Goal: Task Accomplishment & Management: Use online tool/utility

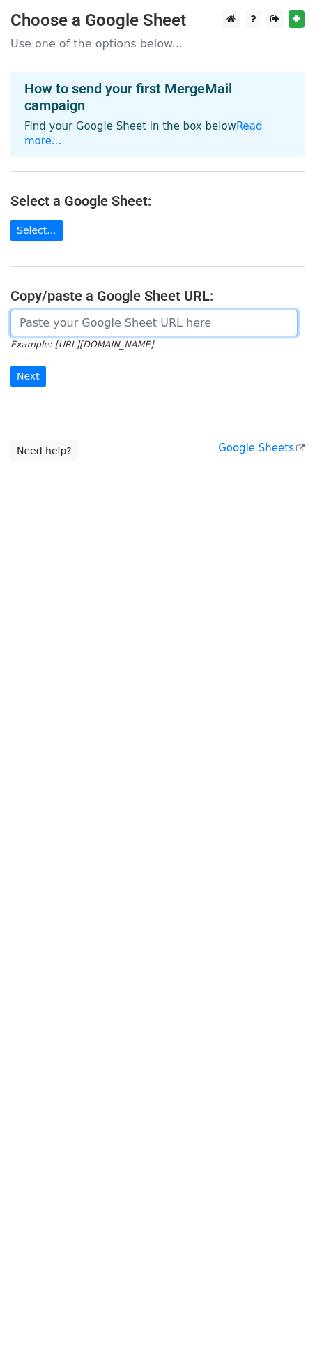
click at [155, 310] on input "url" at bounding box center [153, 323] width 287 height 27
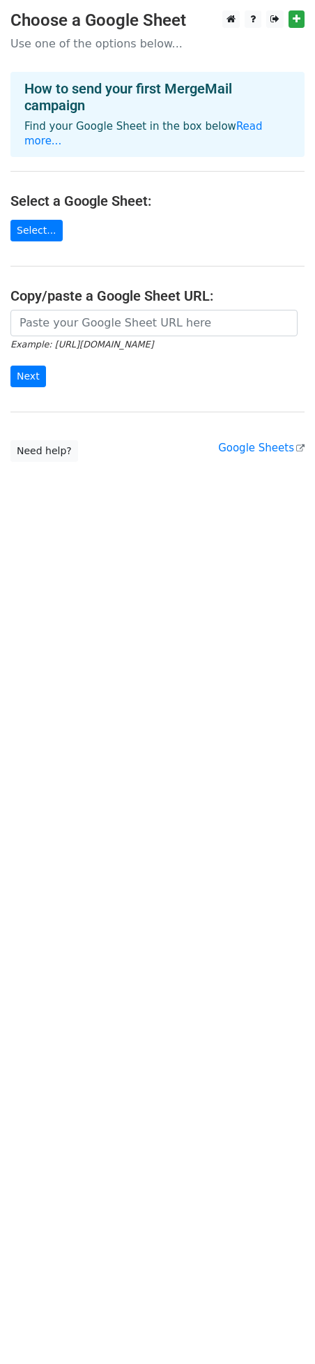
click at [156, 242] on main "Choose a Google Sheet Use one of the options below... How to send your first Me…" at bounding box center [157, 235] width 315 height 451
click at [45, 220] on link "Select..." at bounding box center [36, 231] width 52 height 22
click at [91, 366] on form "Example: https://docs.google.com/spreadsheets/d/abc/edit Next" at bounding box center [157, 349] width 294 height 78
click at [50, 220] on link "Select..." at bounding box center [36, 231] width 52 height 22
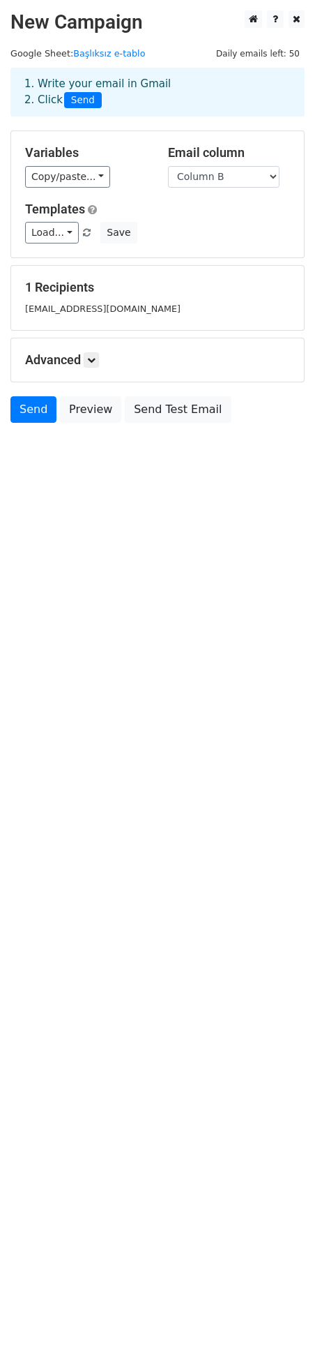
click at [89, 313] on small "fkirbasoglu@ktu.edu.tr" at bounding box center [103, 308] width 156 height 10
click at [95, 358] on icon at bounding box center [91, 360] width 8 height 8
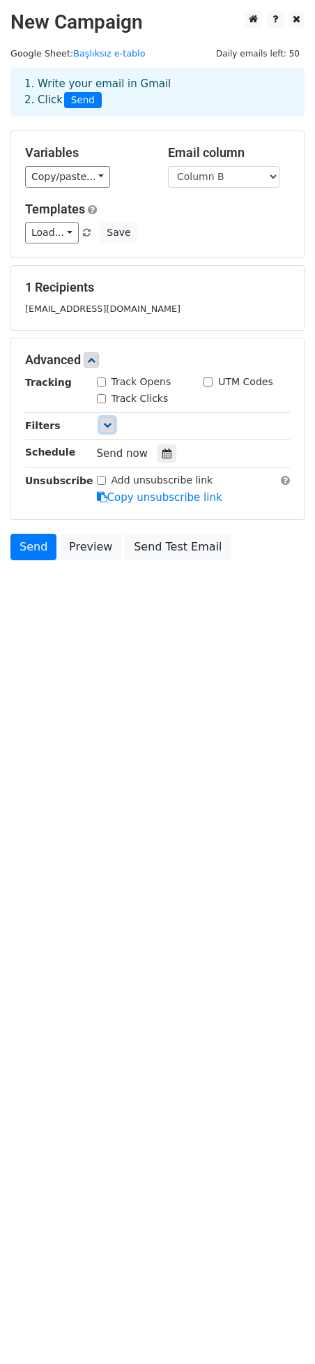
click at [105, 429] on icon at bounding box center [107, 425] width 8 height 8
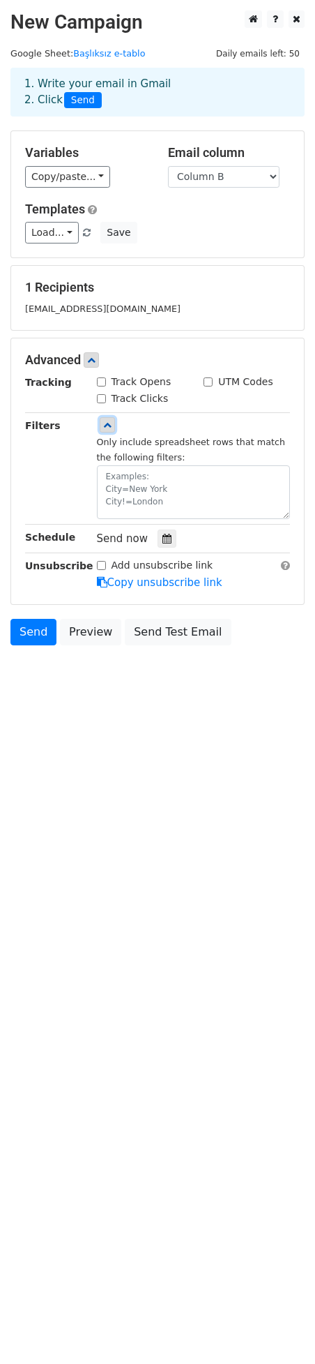
click at [105, 429] on icon at bounding box center [107, 425] width 8 height 8
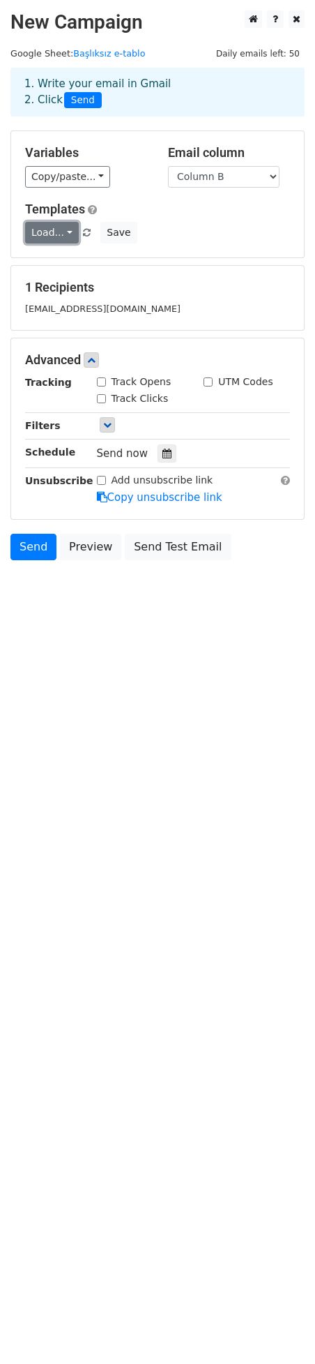
click at [73, 238] on link "Load..." at bounding box center [52, 233] width 54 height 22
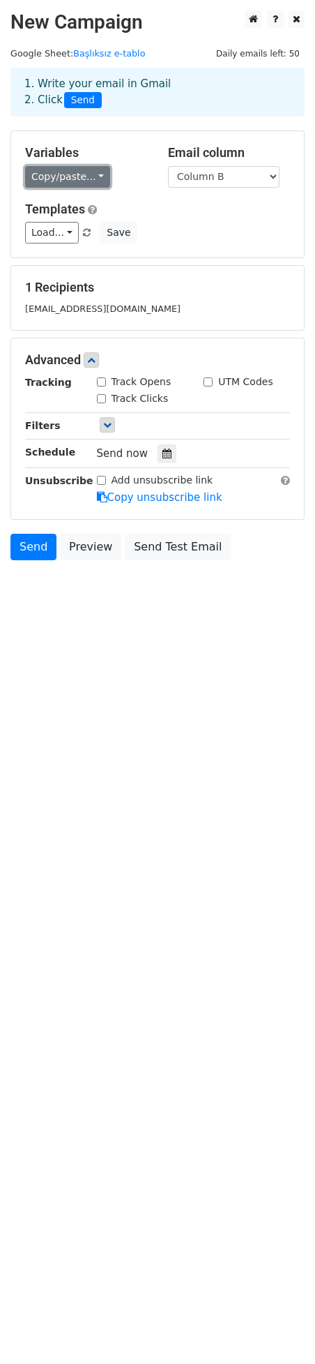
click at [93, 180] on link "Copy/paste..." at bounding box center [67, 177] width 85 height 22
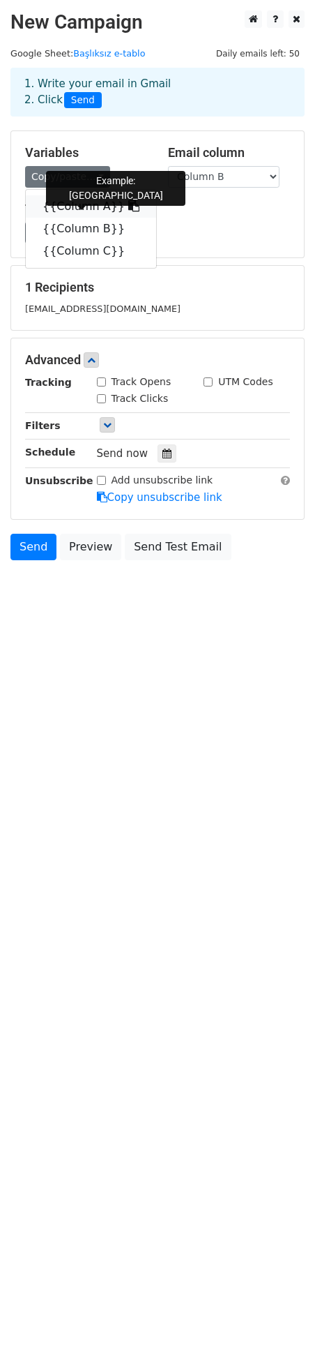
click at [95, 204] on link "{{Column A}}" at bounding box center [91, 206] width 130 height 22
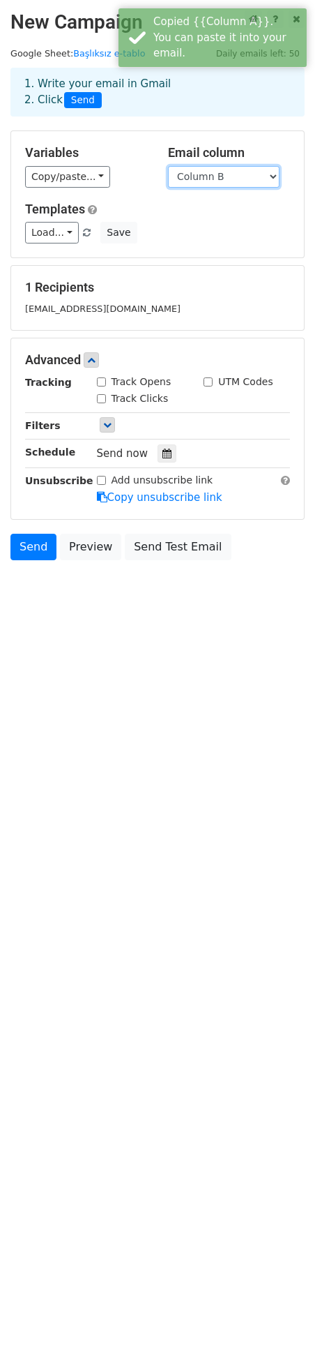
click at [254, 183] on select "Column A Column B Column C" at bounding box center [224, 177] width 112 height 22
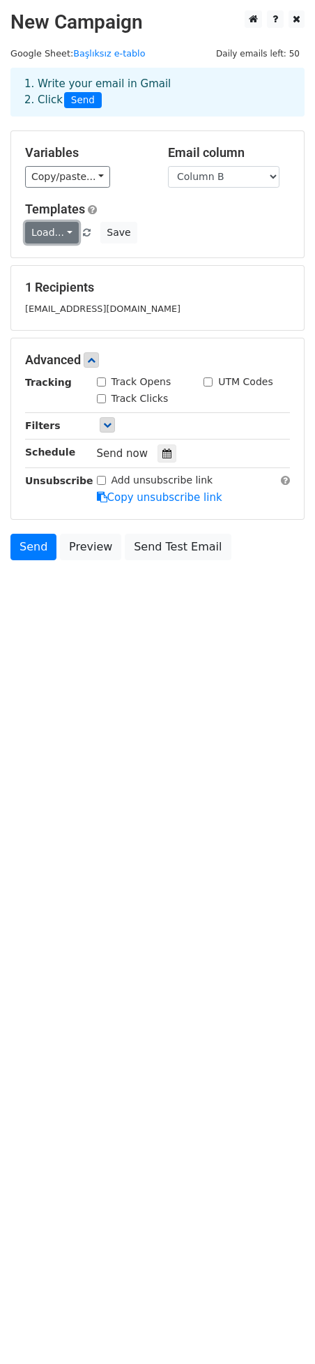
click at [74, 234] on link "Load..." at bounding box center [52, 233] width 54 height 22
click at [202, 218] on div "Templates Load... No templates saved Save" at bounding box center [158, 223] width 286 height 43
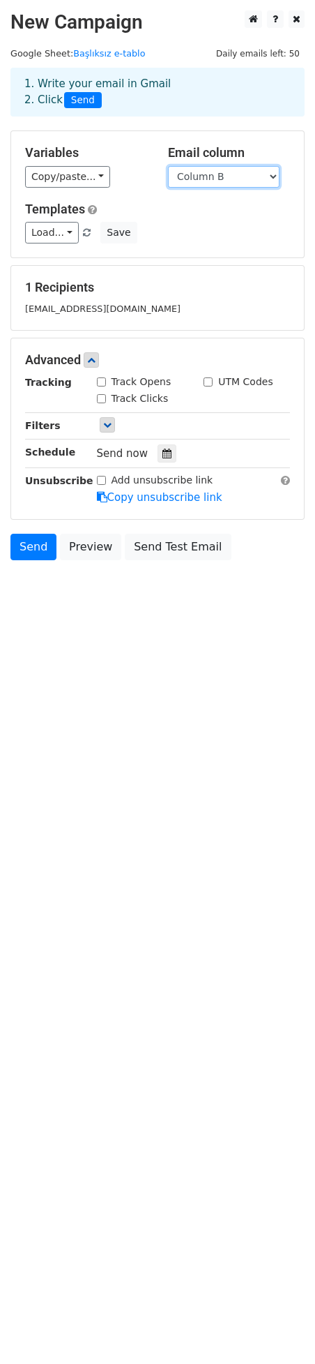
click at [211, 176] on select "Column A Column B Column C" at bounding box center [224, 177] width 112 height 22
click at [219, 166] on select "Column A Column B Column C" at bounding box center [224, 177] width 112 height 22
click at [214, 176] on select "Column A Column B Column C" at bounding box center [224, 177] width 112 height 22
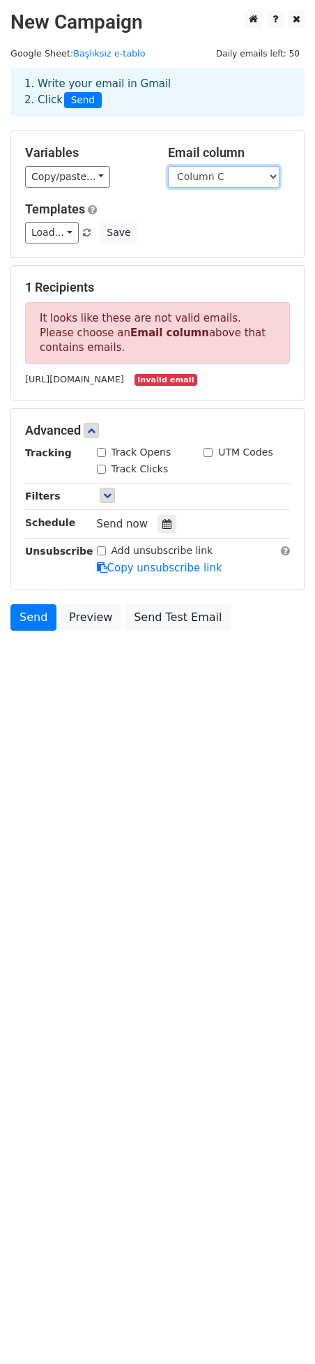
select select "Column B"
click at [204, 217] on h5 "Templates" at bounding box center [157, 209] width 265 height 15
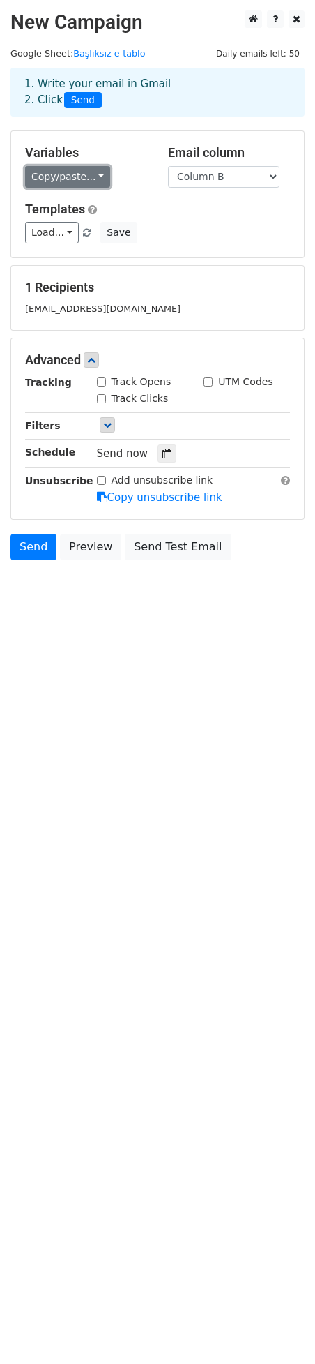
click at [37, 175] on link "Copy/paste..." at bounding box center [67, 177] width 85 height 22
click at [178, 223] on div "Load... No templates saved Save" at bounding box center [158, 233] width 286 height 22
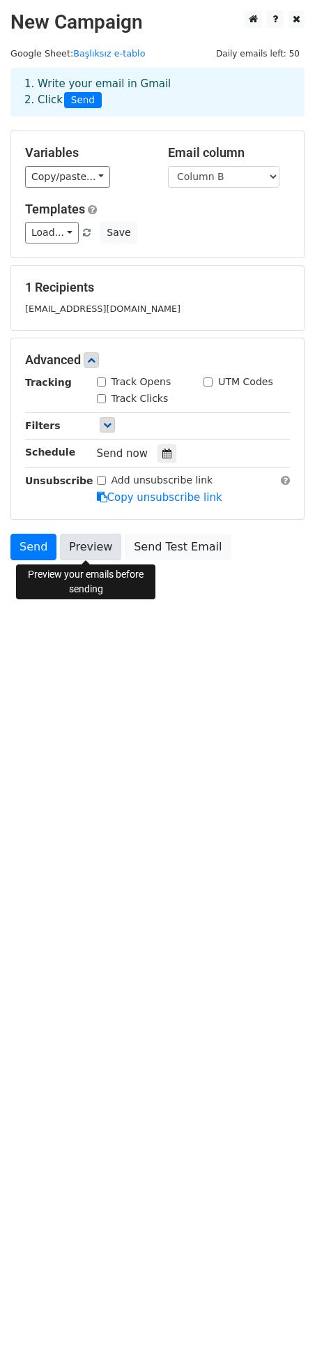
click at [84, 544] on link "Preview" at bounding box center [90, 547] width 61 height 27
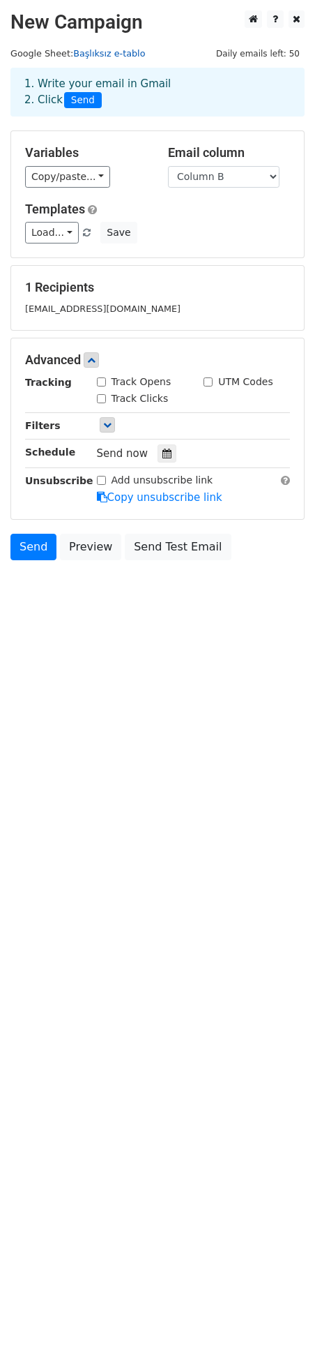
click at [137, 55] on link "Başlıksız e-tablo" at bounding box center [109, 53] width 72 height 10
click at [176, 500] on link "Copy unsubscribe link" at bounding box center [160, 497] width 126 height 13
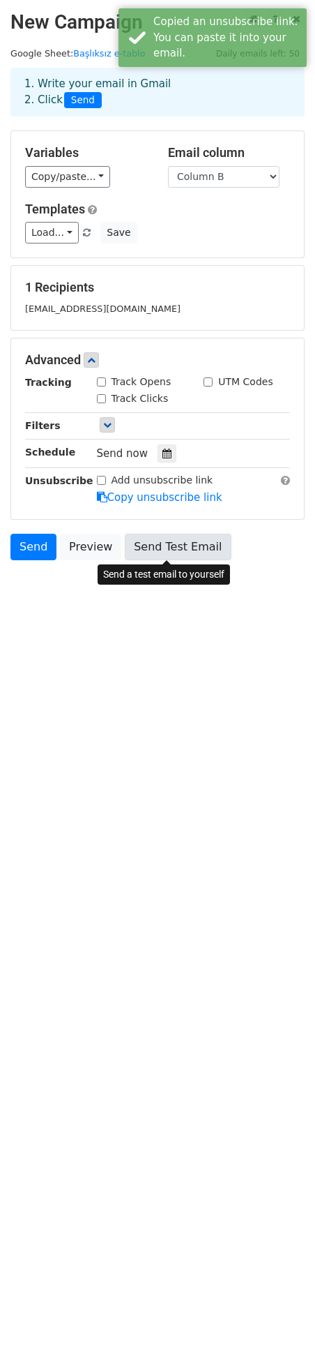
click at [172, 538] on link "Send Test Email" at bounding box center [178, 547] width 106 height 27
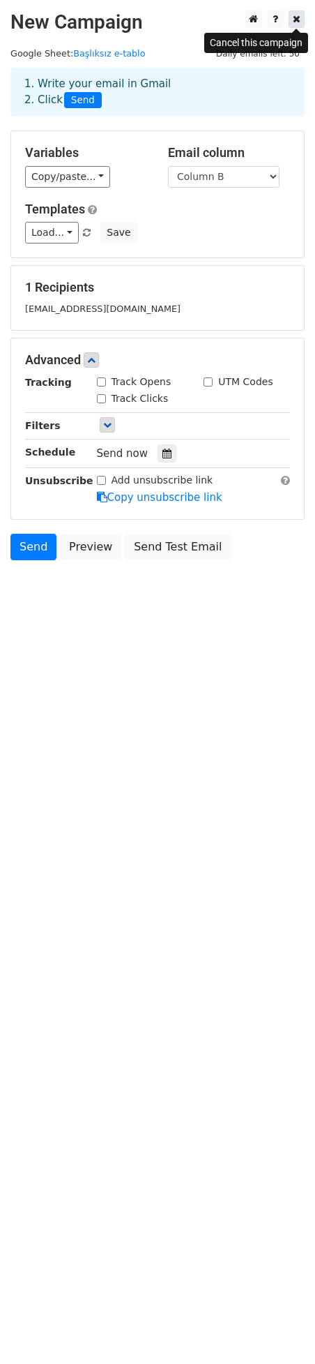
click at [294, 21] on icon at bounding box center [297, 19] width 8 height 10
